Goal: Transaction & Acquisition: Purchase product/service

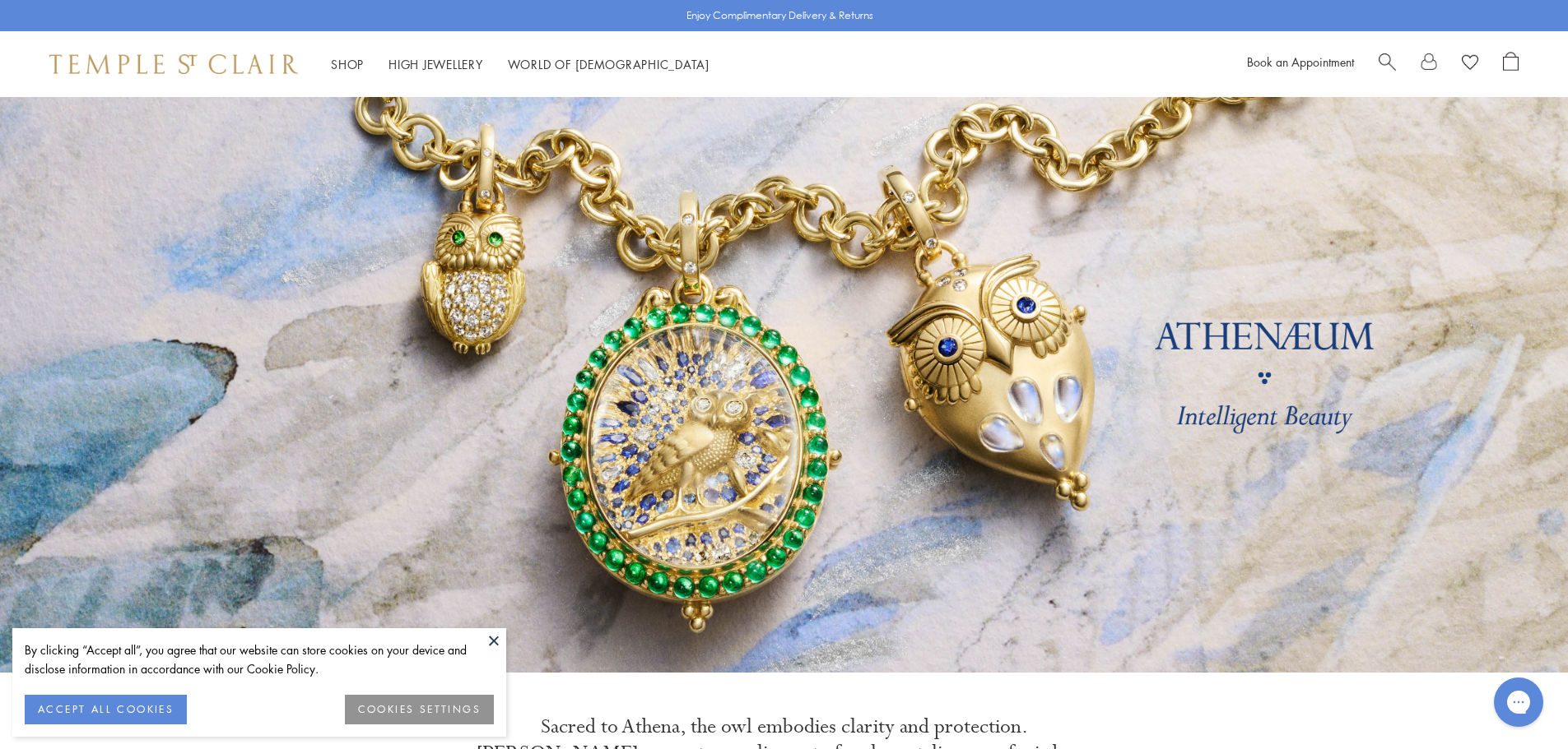
click at [1383, 64] on span "Search" at bounding box center [1387, 60] width 17 height 17
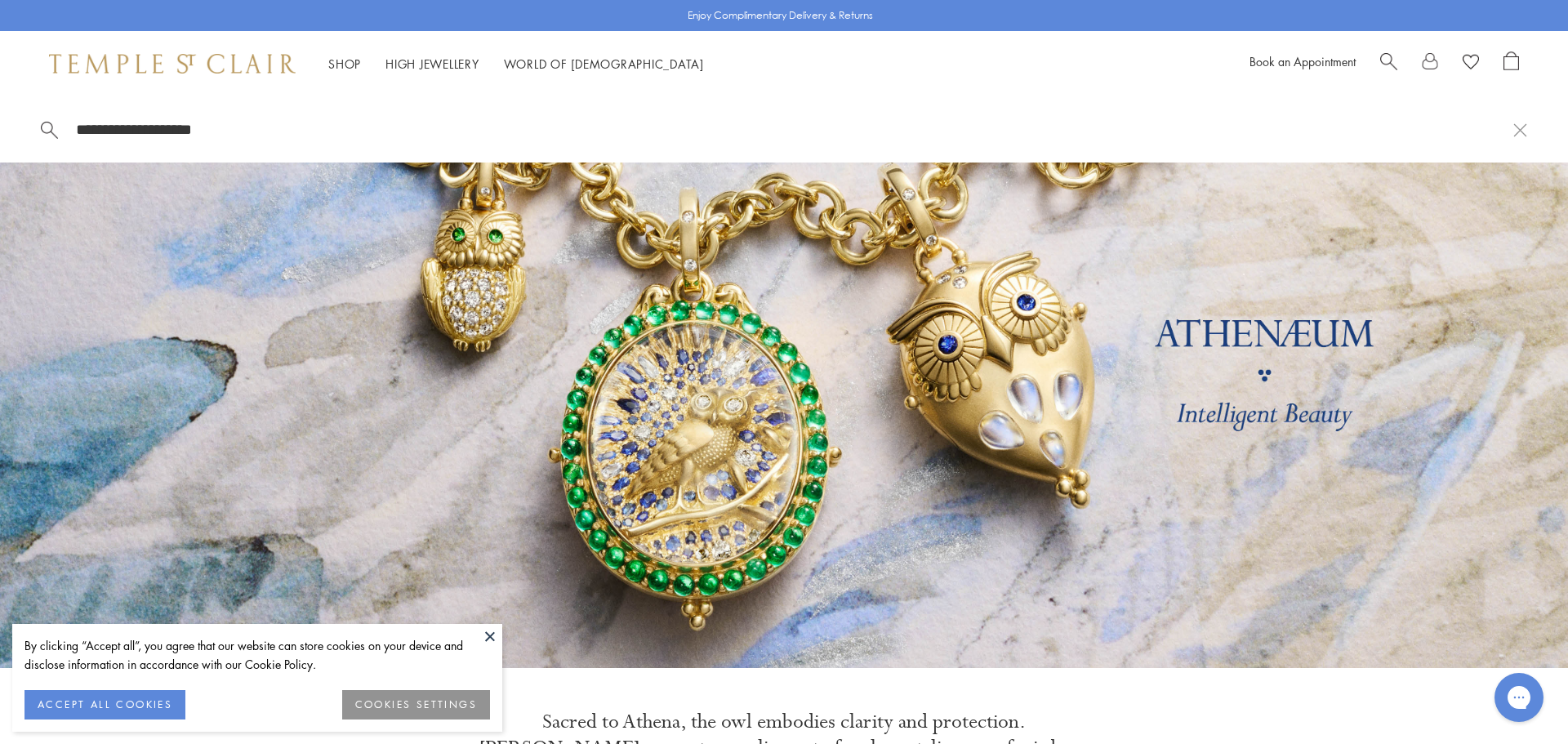
type input "**********"
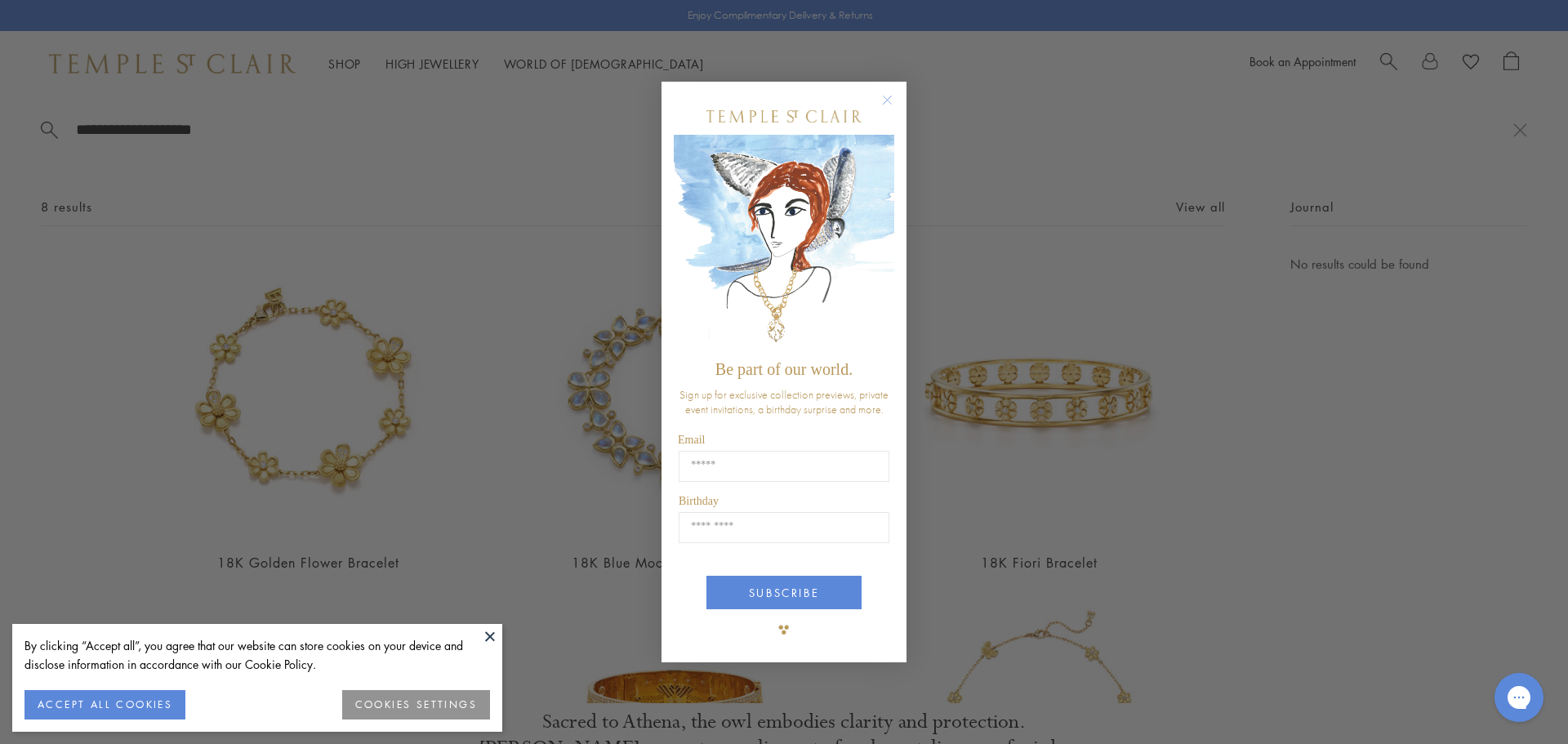
click at [895, 95] on circle "Close dialog" at bounding box center [888, 100] width 20 height 20
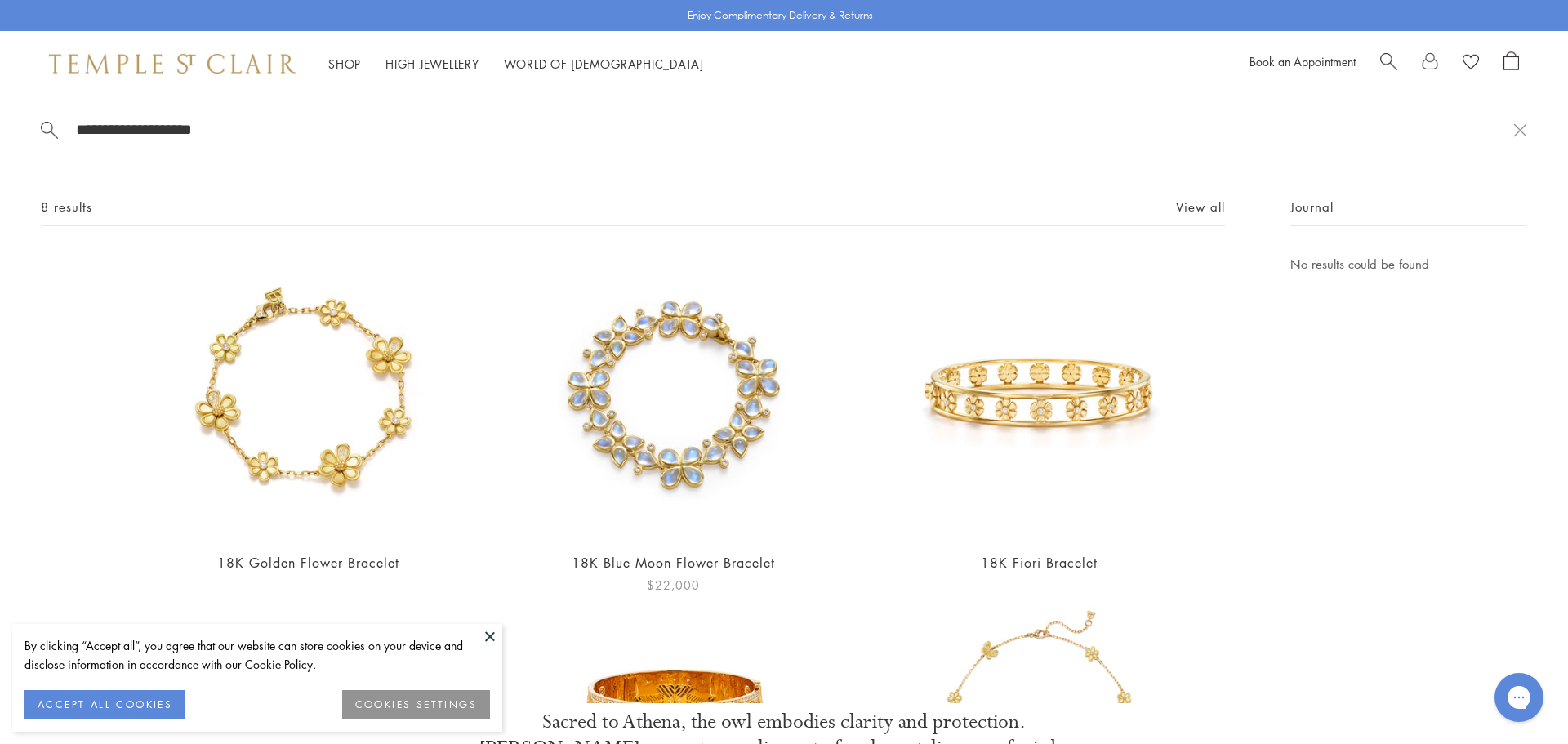
click at [613, 418] on img at bounding box center [673, 395] width 283 height 284
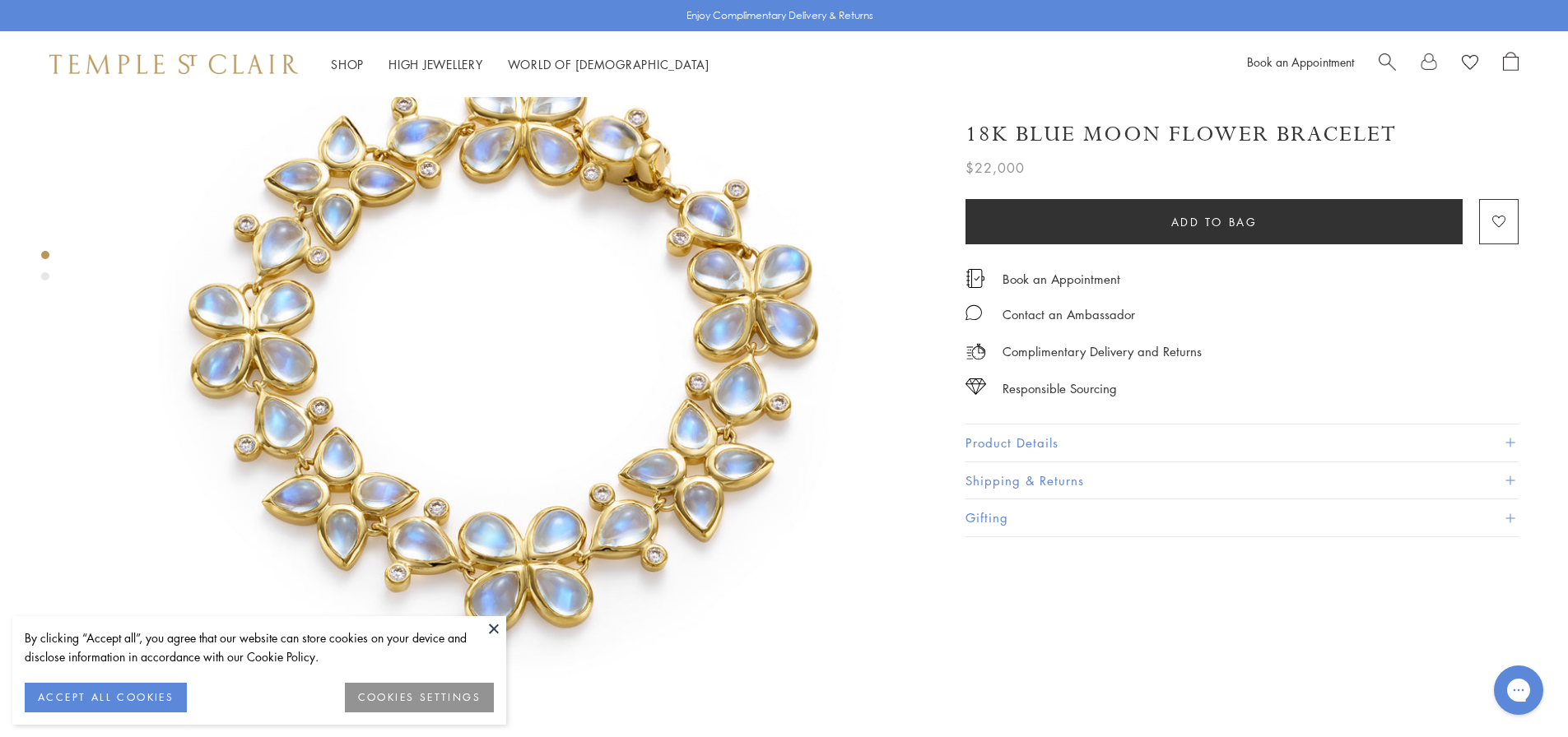
scroll to position [164, 0]
click at [86, 688] on button "ACCEPT ALL COOKIES" at bounding box center [106, 698] width 162 height 30
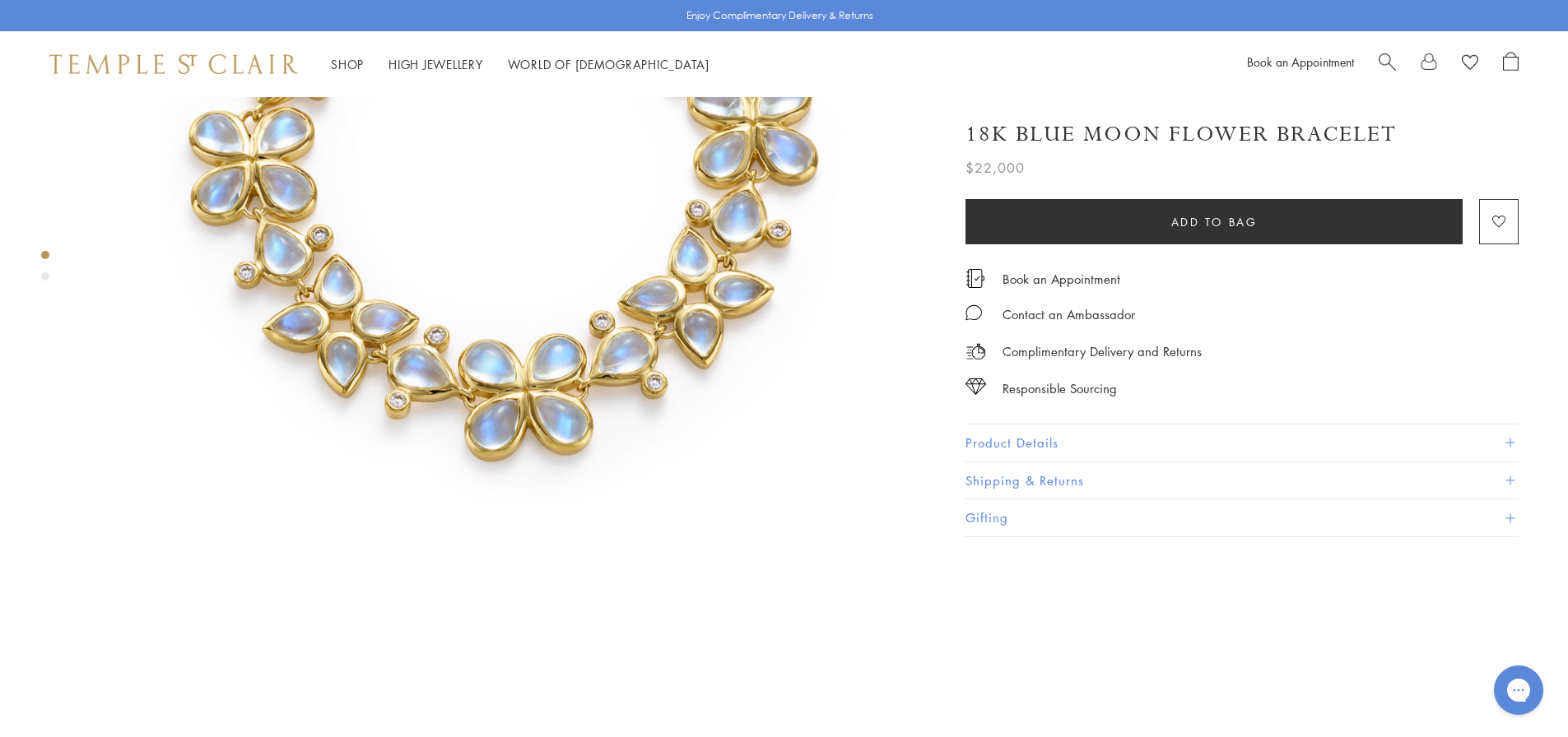
scroll to position [411, 0]
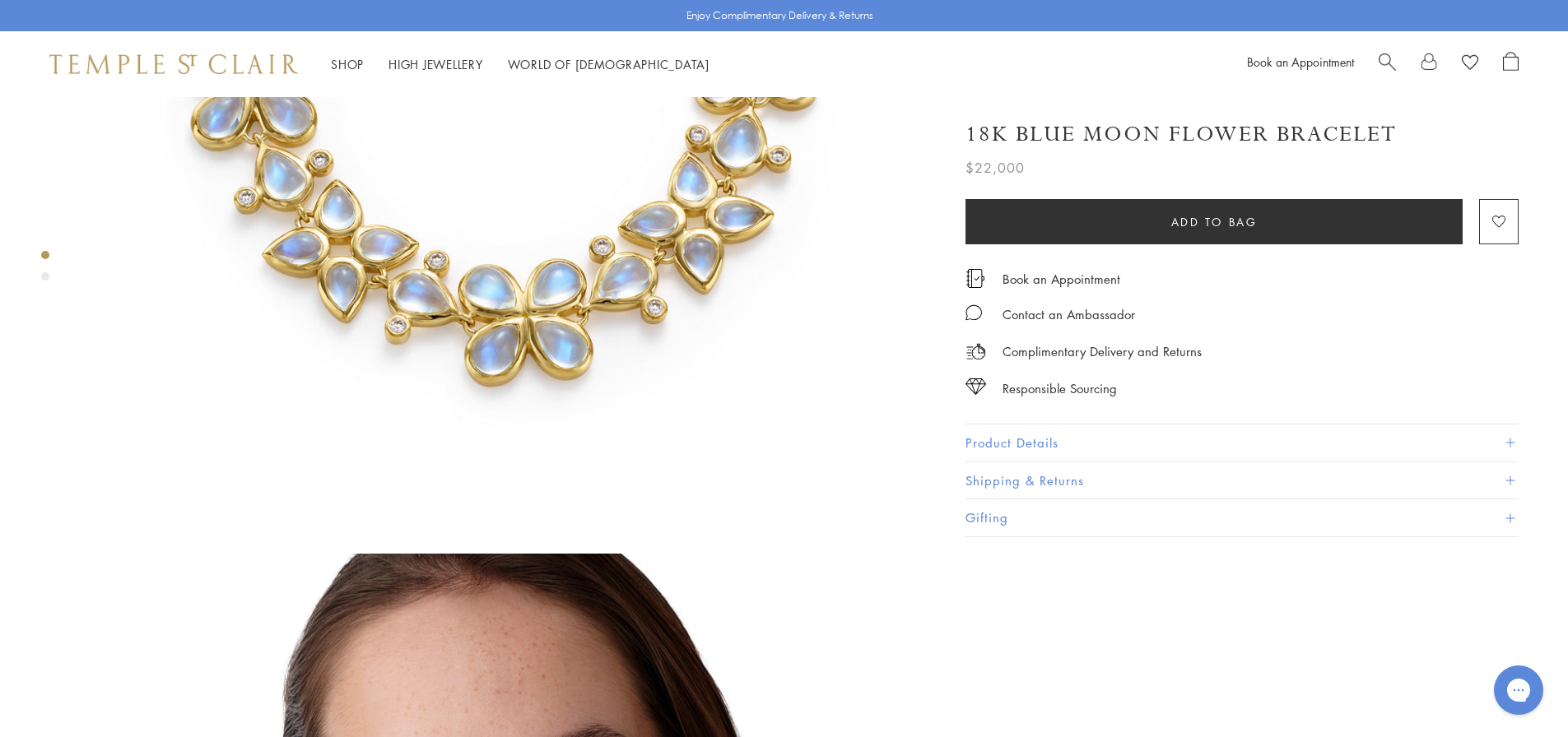
click at [1039, 435] on button "Product Details" at bounding box center [1241, 443] width 553 height 37
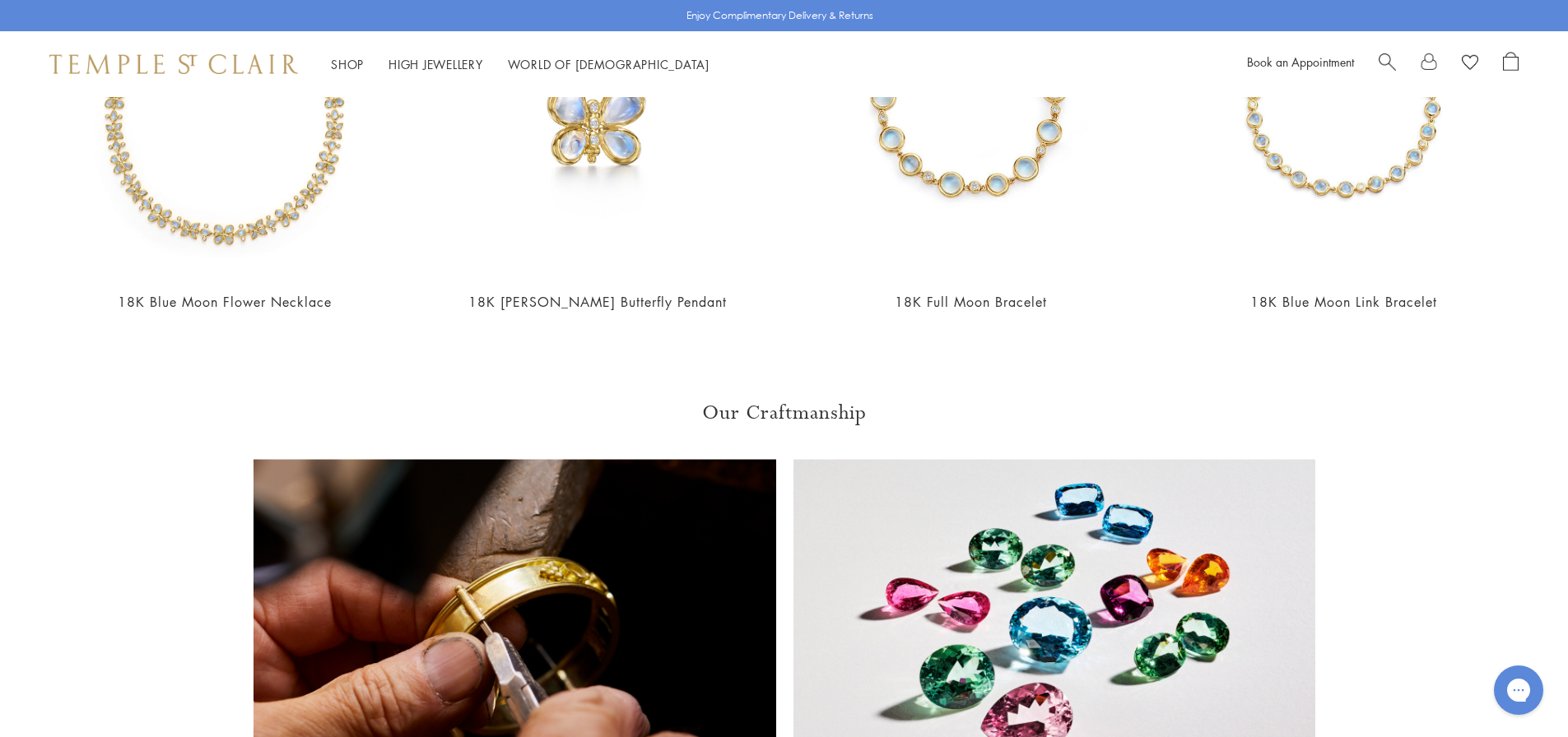
scroll to position [1974, 0]
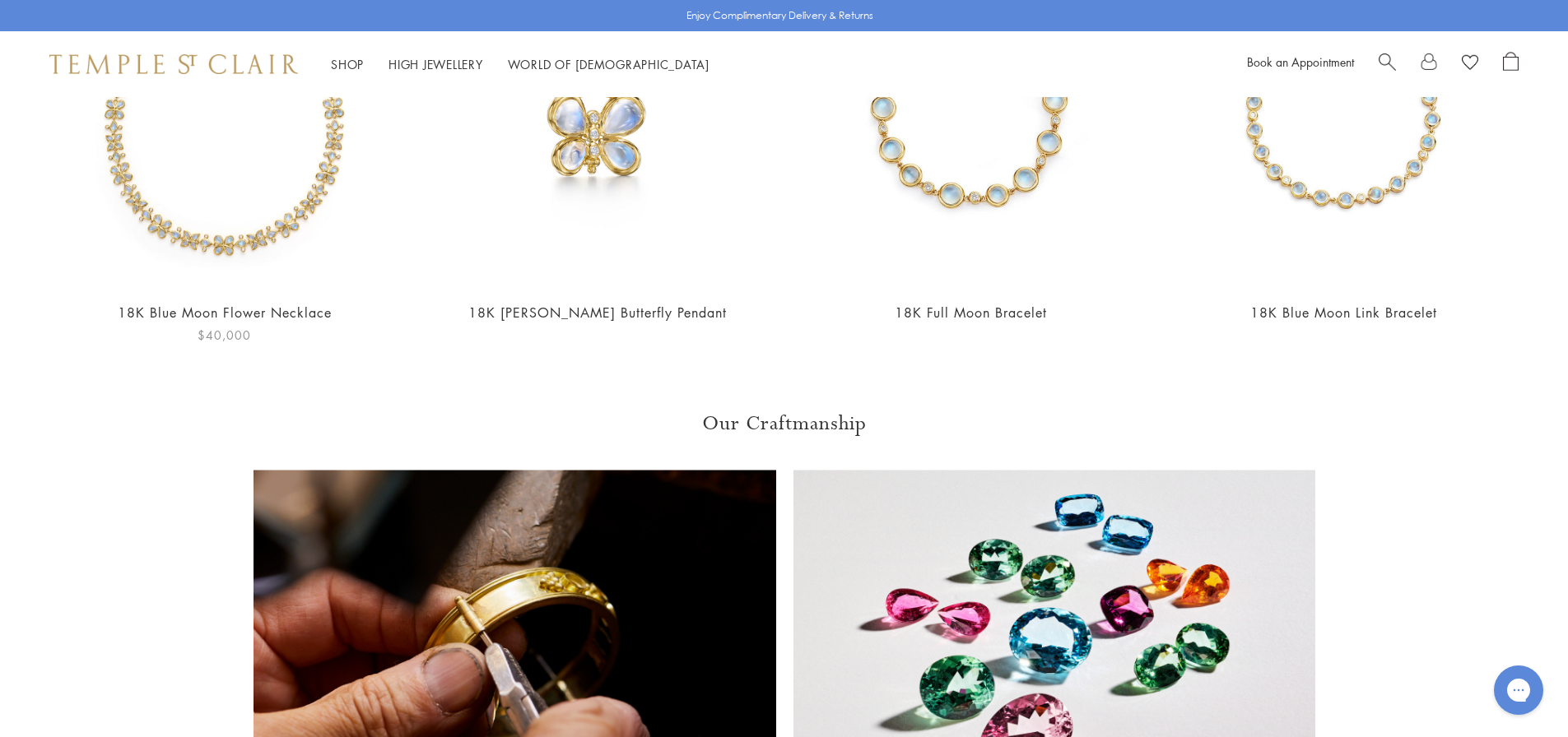
click at [235, 218] on img at bounding box center [224, 117] width 340 height 340
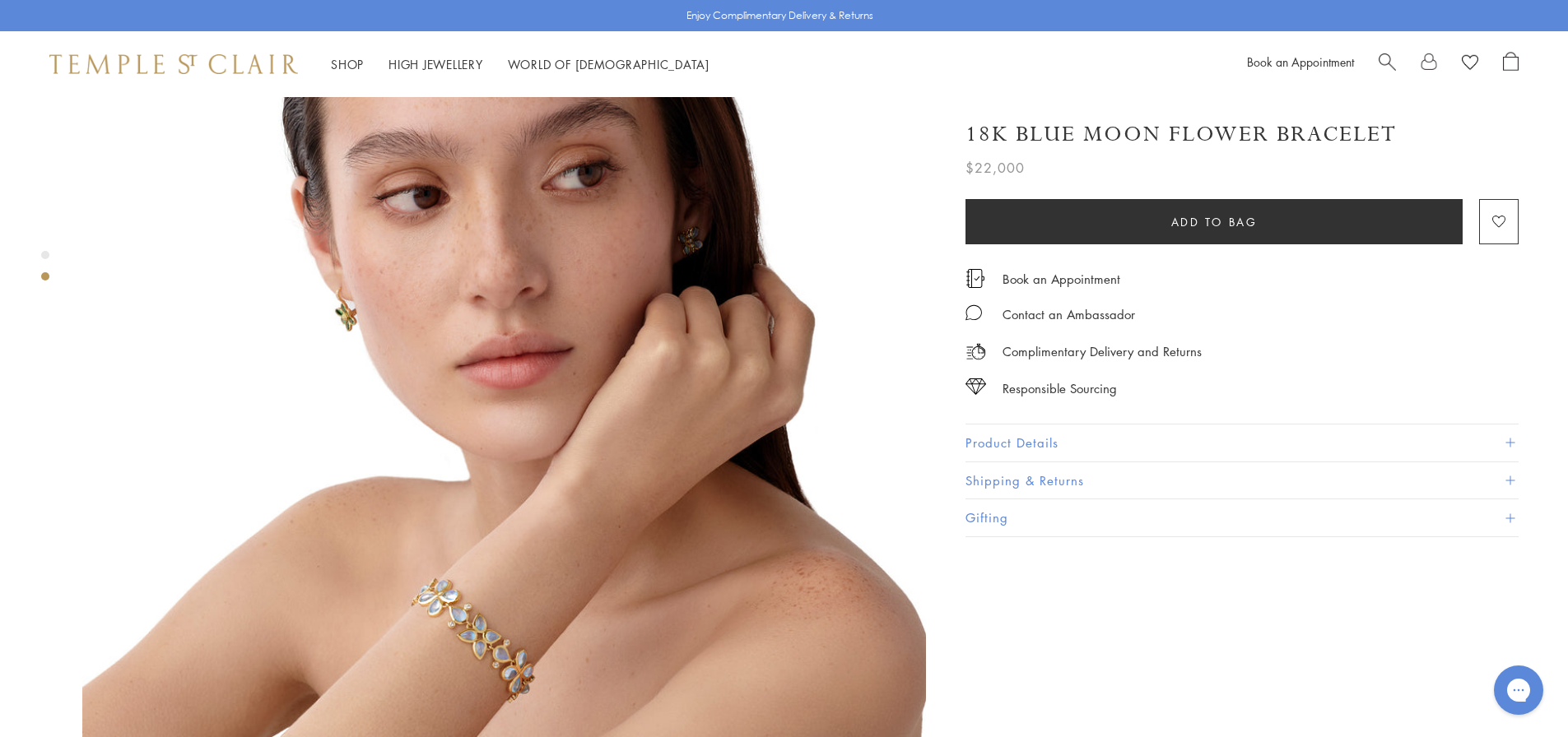
scroll to position [1070, 0]
